Goal: Task Accomplishment & Management: Manage account settings

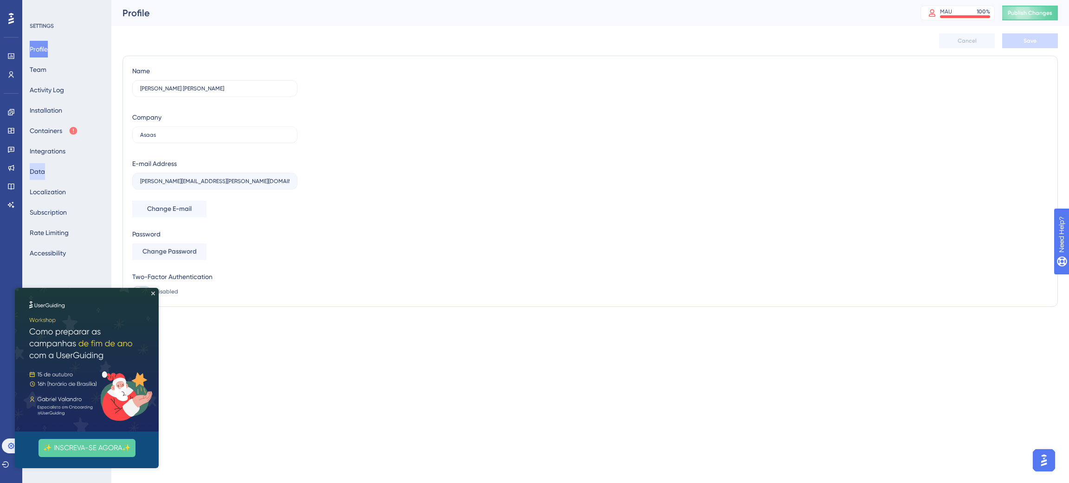
click at [45, 177] on button "Data" at bounding box center [37, 171] width 15 height 17
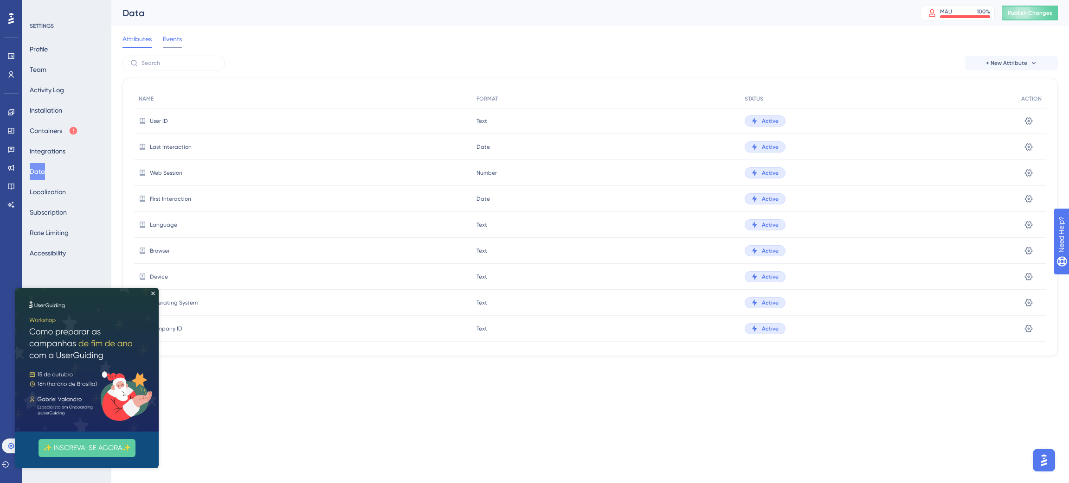
click at [168, 39] on span "Events" at bounding box center [172, 38] width 19 height 11
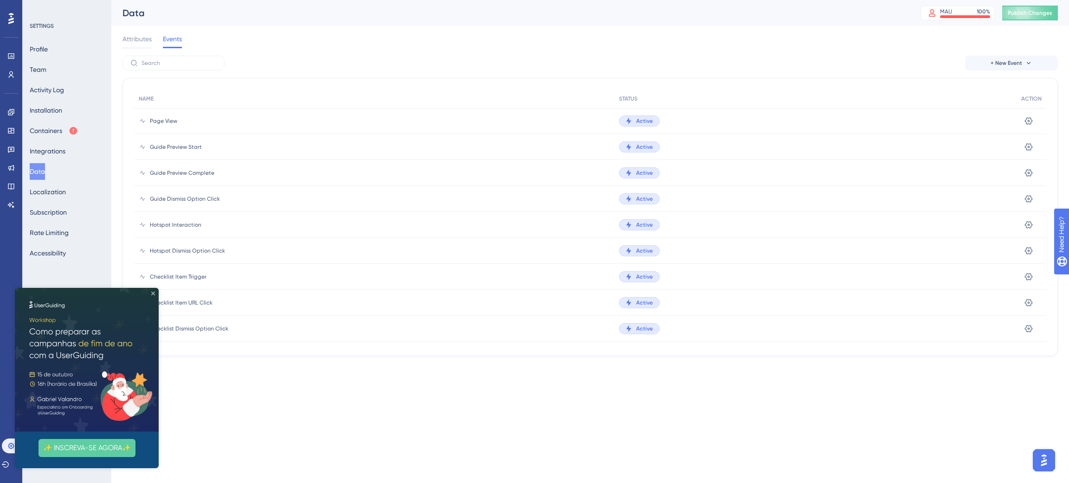
click at [152, 293] on icon "Close Preview" at bounding box center [153, 294] width 4 height 4
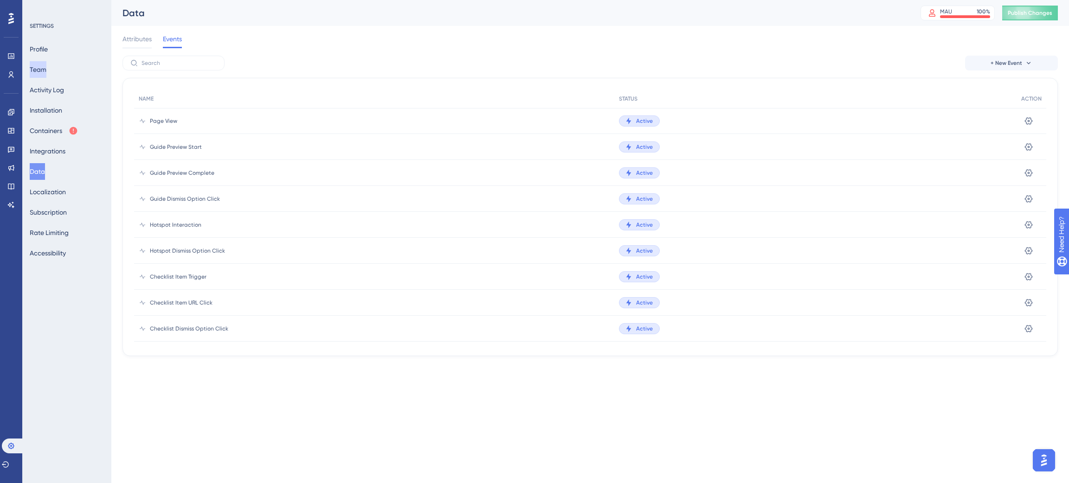
click at [46, 69] on button "Team" at bounding box center [38, 69] width 17 height 17
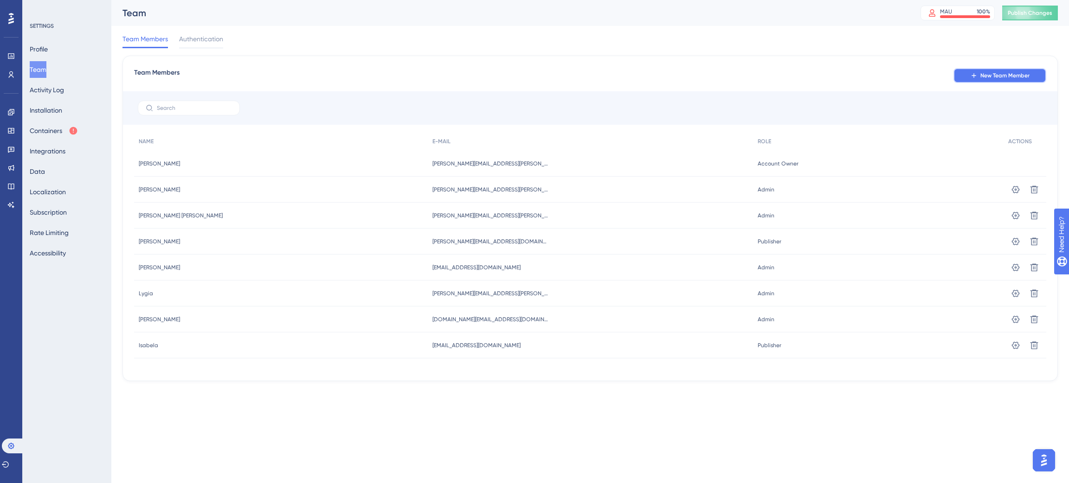
click at [988, 77] on span "New Team Member" at bounding box center [1004, 75] width 49 height 7
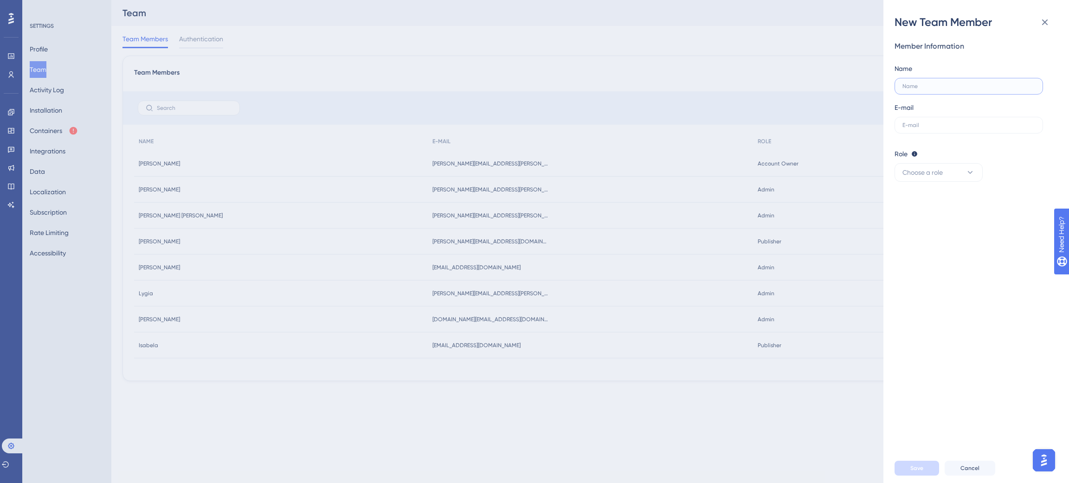
click at [953, 84] on input "text" at bounding box center [968, 86] width 133 height 6
type input "[PERSON_NAME]"
click at [944, 130] on label at bounding box center [968, 125] width 148 height 17
click at [944, 128] on input "text" at bounding box center [968, 125] width 133 height 6
click at [926, 125] on input "text" at bounding box center [968, 125] width 133 height 6
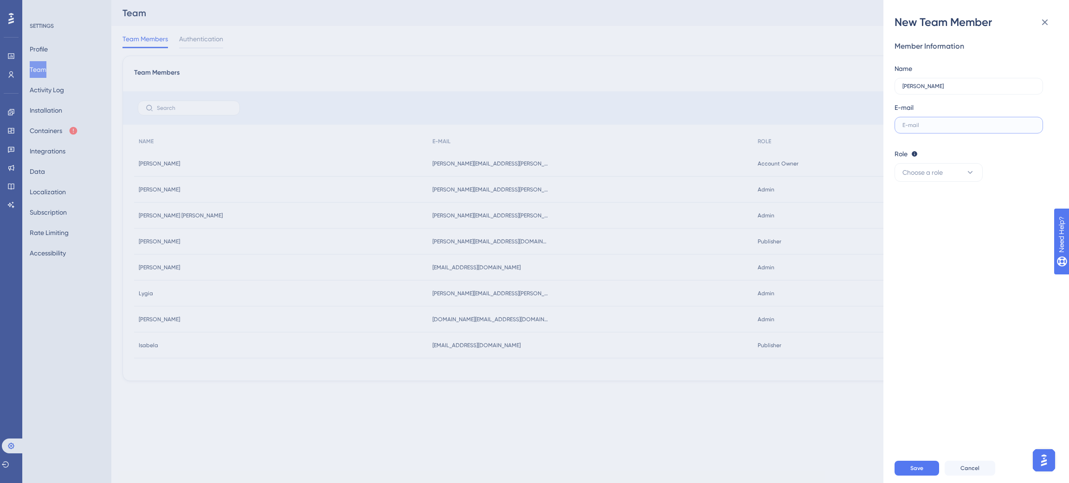
paste input "[PERSON_NAME][EMAIL_ADDRESS][PERSON_NAME][DOMAIN_NAME]"
type input "[PERSON_NAME][EMAIL_ADDRESS][PERSON_NAME][DOMAIN_NAME]"
click at [956, 170] on button "Choose a role" at bounding box center [938, 172] width 88 height 19
click at [925, 213] on div "Publisher Publisher" at bounding box center [938, 219] width 61 height 19
click at [920, 470] on span "Save" at bounding box center [916, 468] width 13 height 7
